Goal: Navigation & Orientation: Find specific page/section

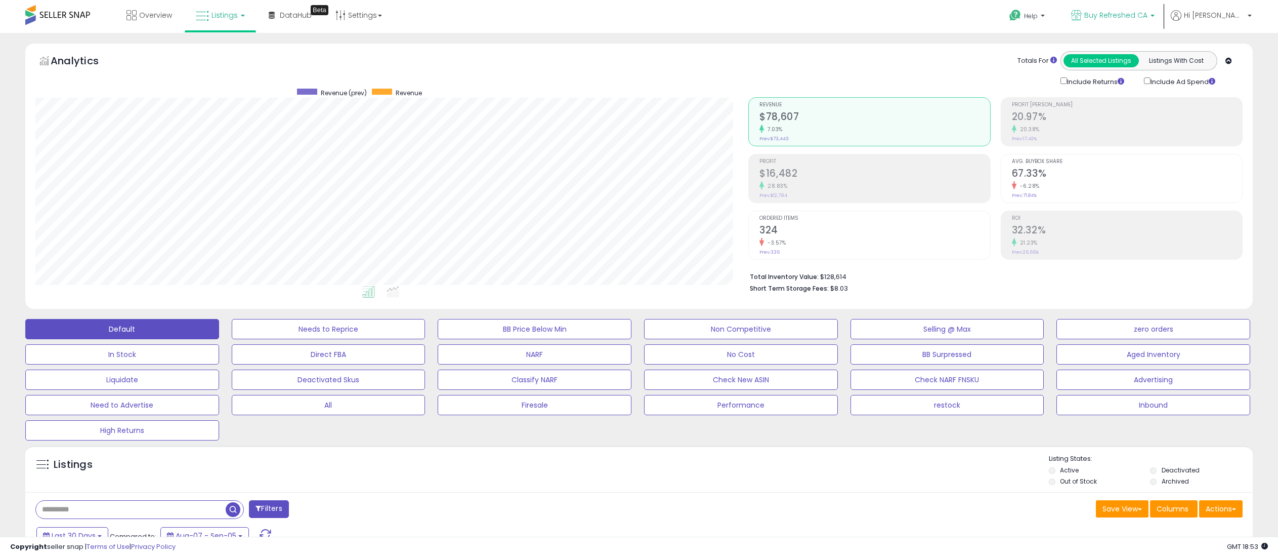
click at [1113, 8] on link "Buy Refreshed CA" at bounding box center [1113, 16] width 99 height 33
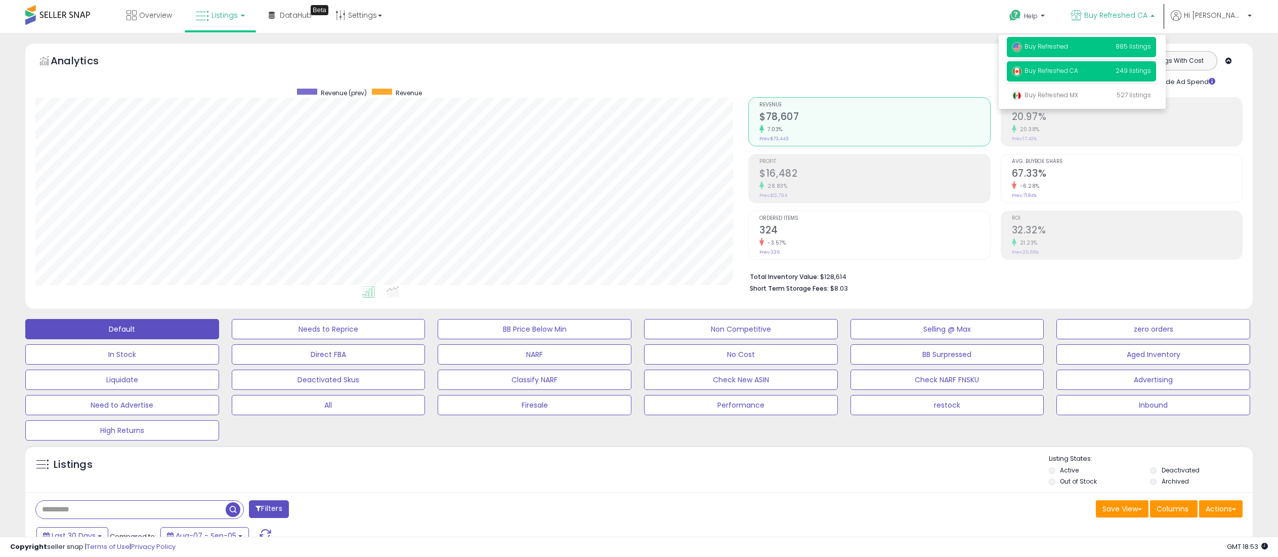
click at [1113, 48] on p "Buy Refreshed 885 listings" at bounding box center [1081, 47] width 149 height 20
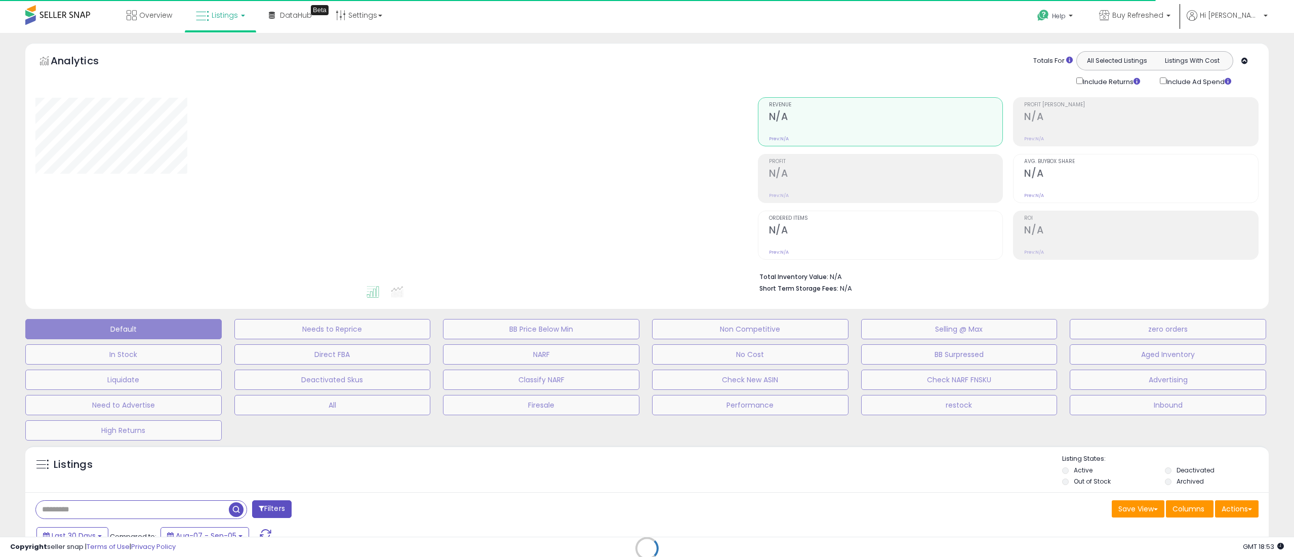
click at [1277, 97] on div "**********" at bounding box center [646, 357] width 1283 height 628
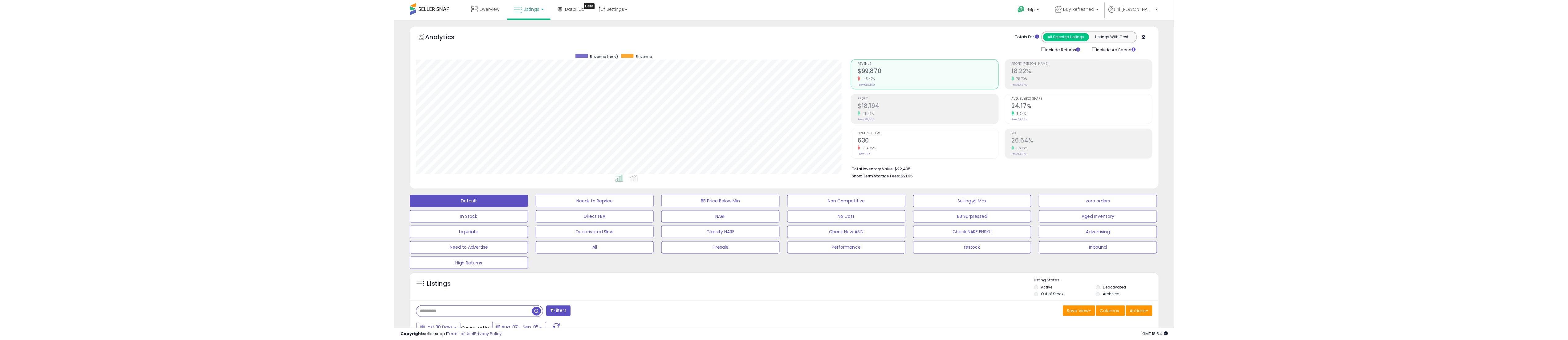
scroll to position [126, 435]
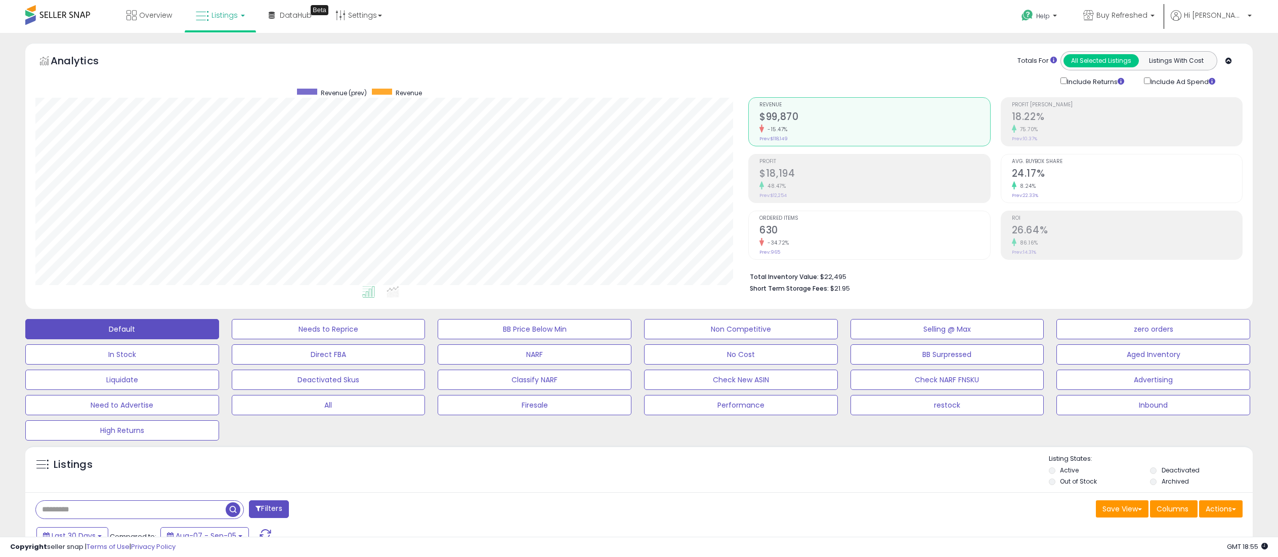
click at [891, 66] on div "Totals For All Selected Listings Listings With Cost Include Returns Include Ad …" at bounding box center [992, 69] width 487 height 36
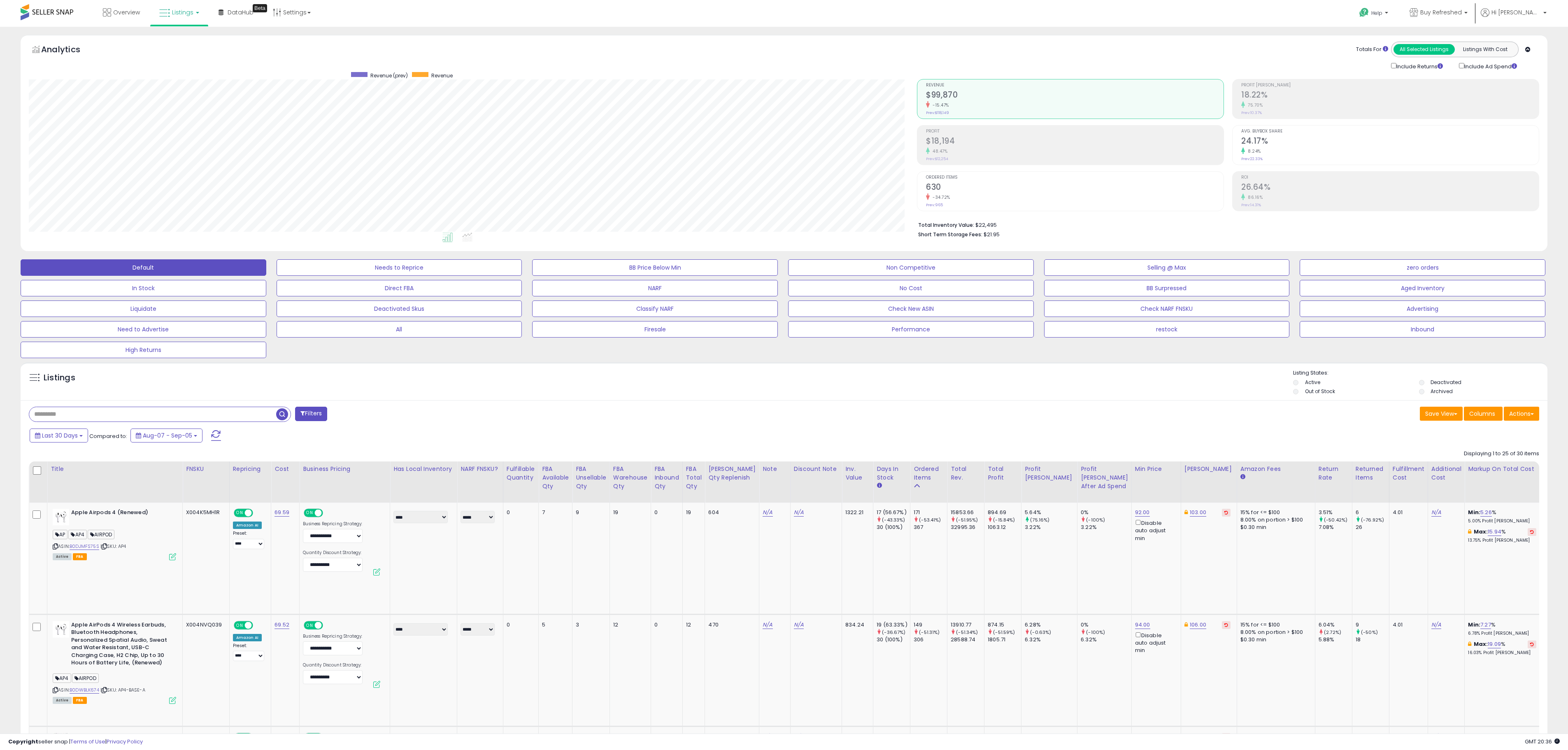
scroll to position [168, 888]
